Goal: Transaction & Acquisition: Purchase product/service

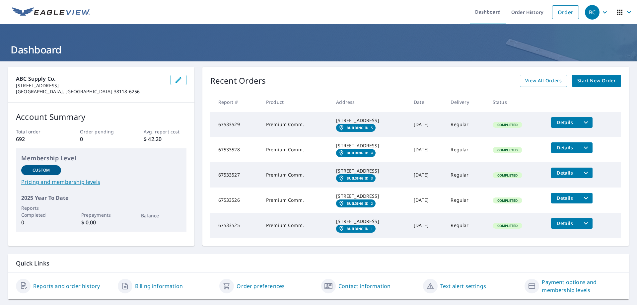
click at [588, 124] on icon "filesDropdownBtn-67533529" at bounding box center [586, 122] width 8 height 8
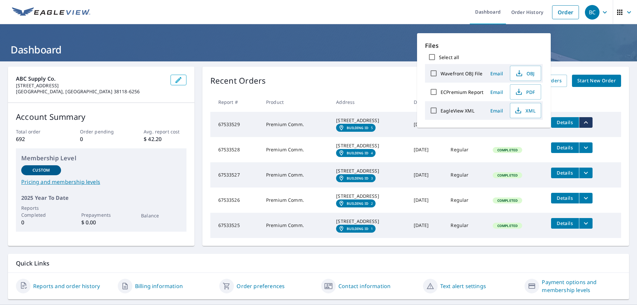
click at [588, 124] on icon "filesDropdownBtn-67533529" at bounding box center [586, 122] width 8 height 8
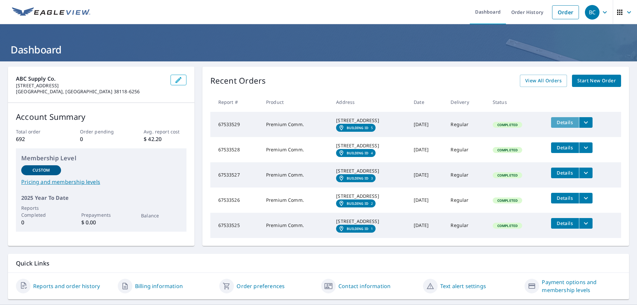
click at [572, 124] on span "Details" at bounding box center [565, 122] width 20 height 6
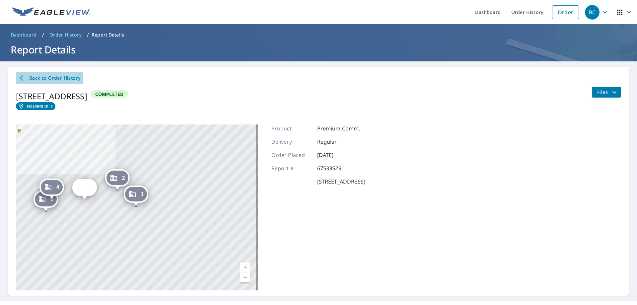
click at [37, 77] on span "Back to Order History" at bounding box center [50, 78] width 62 height 8
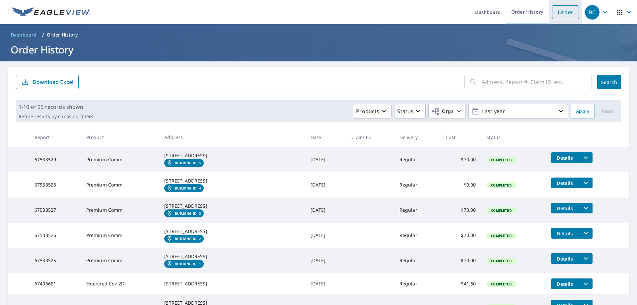
click at [561, 11] on link "Order" at bounding box center [565, 12] width 27 height 14
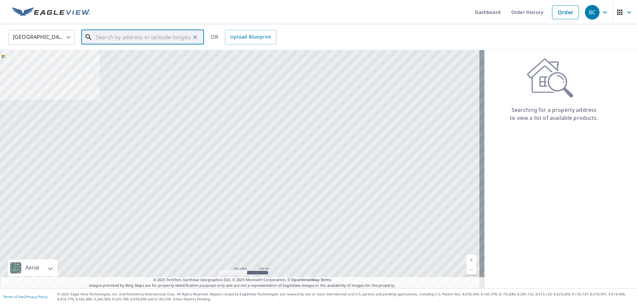
click at [147, 37] on input "text" at bounding box center [143, 37] width 95 height 19
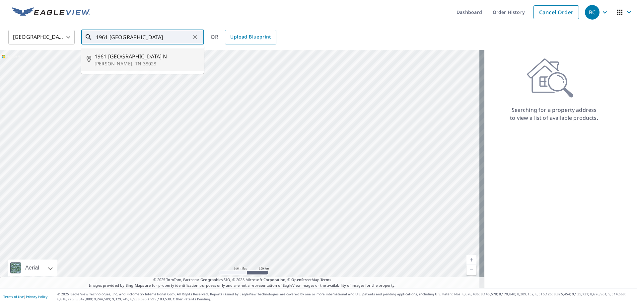
click at [144, 59] on span "1961 [GEOGRAPHIC_DATA] N" at bounding box center [147, 56] width 104 height 8
type input "[STREET_ADDRESS][PERSON_NAME]"
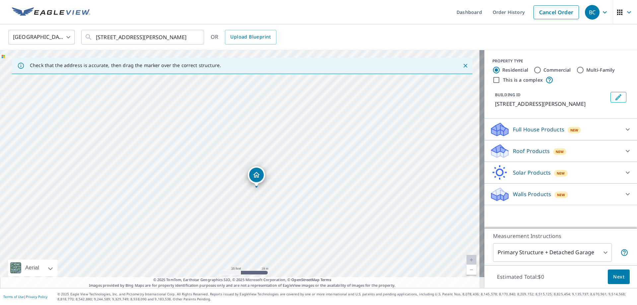
drag, startPoint x: 255, startPoint y: 172, endPoint x: 284, endPoint y: 187, distance: 33.1
click at [284, 189] on div "[STREET_ADDRESS][PERSON_NAME]" at bounding box center [242, 169] width 485 height 238
click at [518, 155] on p "Roof Products" at bounding box center [531, 151] width 37 height 8
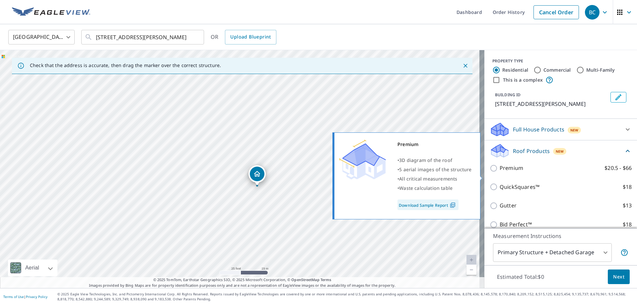
click at [490, 172] on input "Premium $20.5 - $66" at bounding box center [495, 168] width 10 height 8
checkbox input "true"
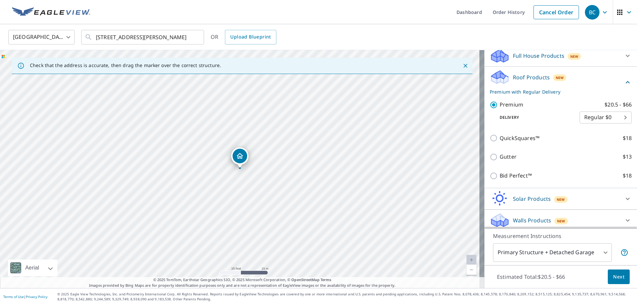
scroll to position [85, 0]
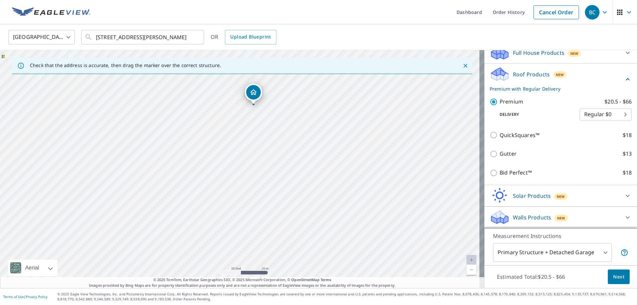
drag, startPoint x: 265, startPoint y: 217, endPoint x: 290, endPoint y: 164, distance: 58.8
click at [279, 151] on div "[STREET_ADDRESS][PERSON_NAME]" at bounding box center [242, 169] width 485 height 238
click at [467, 259] on link "Current Level 20, Zoom In Disabled" at bounding box center [472, 260] width 10 height 10
click at [467, 258] on link "Current Level 20, Zoom In Disabled" at bounding box center [472, 260] width 10 height 10
click at [617, 275] on span "Next" at bounding box center [618, 277] width 11 height 8
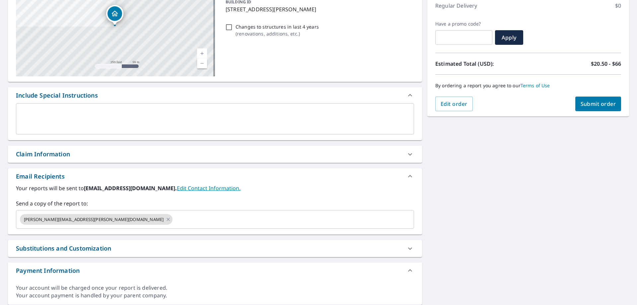
scroll to position [100, 0]
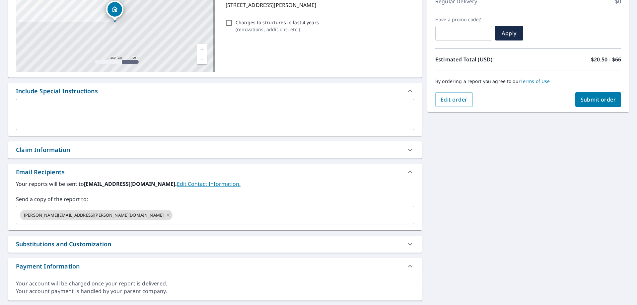
click at [177, 184] on link "Edit Contact Information." at bounding box center [209, 183] width 64 height 7
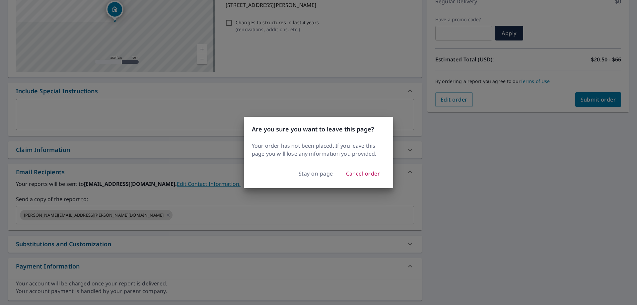
click at [177, 125] on div "Are you sure you want to leave this page? Your order has not been placed. If yo…" at bounding box center [318, 152] width 637 height 305
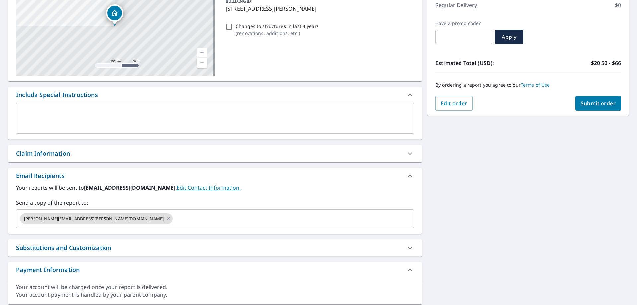
scroll to position [84, 0]
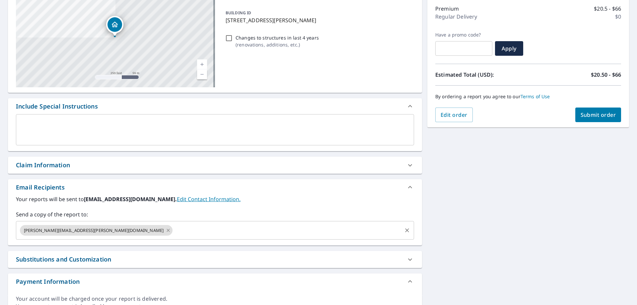
click at [167, 230] on icon at bounding box center [168, 230] width 3 height 3
click at [75, 228] on input "text" at bounding box center [210, 230] width 382 height 13
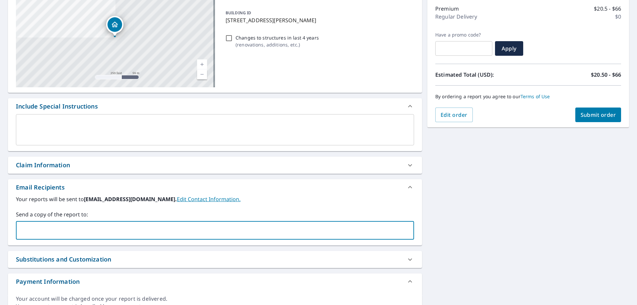
type input "[PERSON_NAME][EMAIL_ADDRESS][PERSON_NAME][DOMAIN_NAME]"
click at [591, 114] on span "Submit order" at bounding box center [599, 114] width 36 height 7
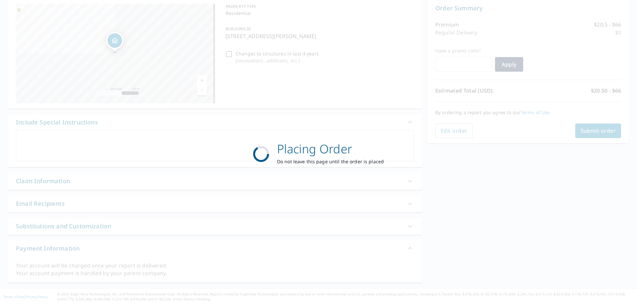
scroll to position [68, 0]
